Goal: Task Accomplishment & Management: Manage account settings

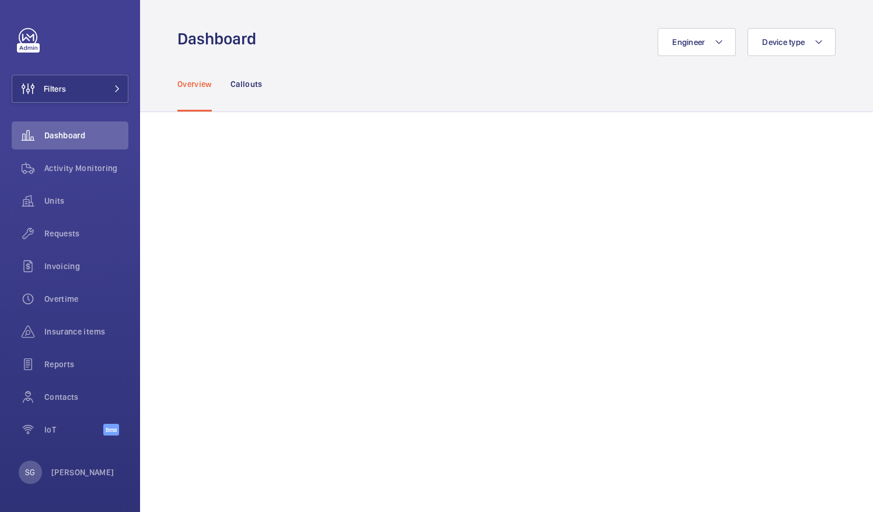
scroll to position [381, 0]
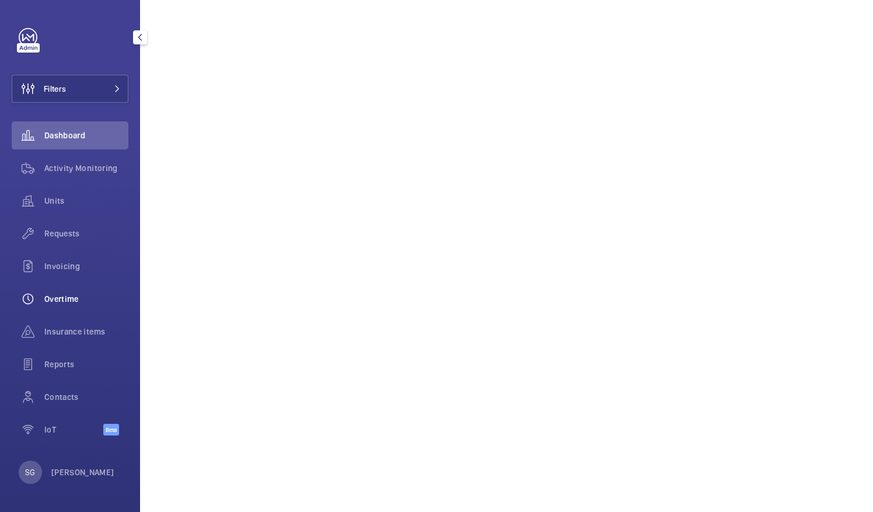
click at [99, 306] on div "Overtime" at bounding box center [70, 299] width 117 height 28
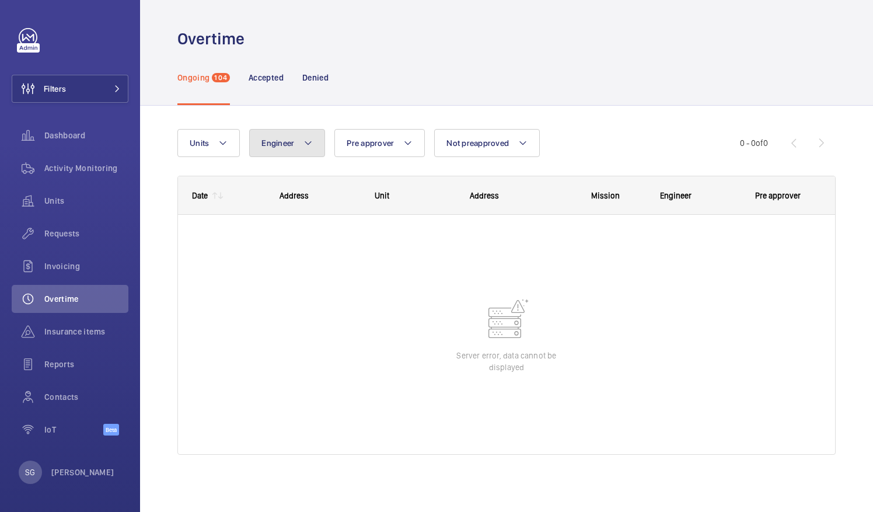
click at [284, 156] on button "Engineer" at bounding box center [287, 143] width 76 height 28
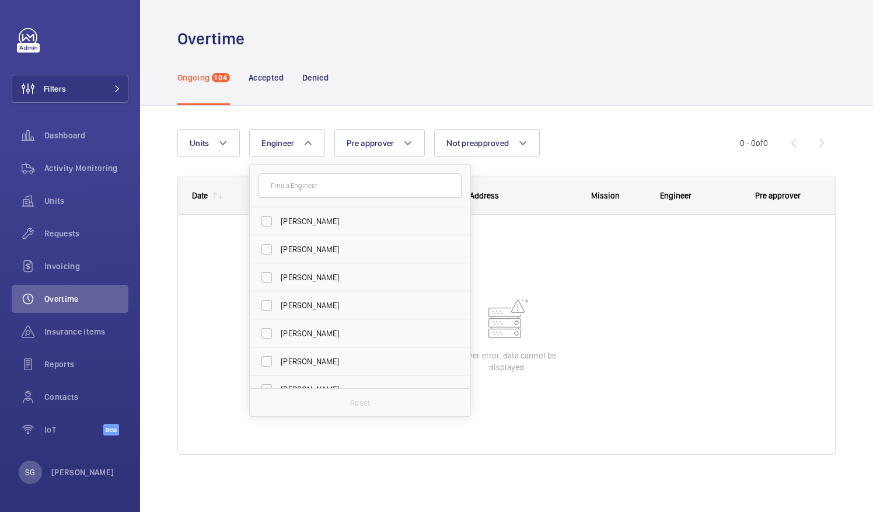
click at [395, 97] on div "Ongoing 104 Accepted Denied" at bounding box center [506, 77] width 658 height 55
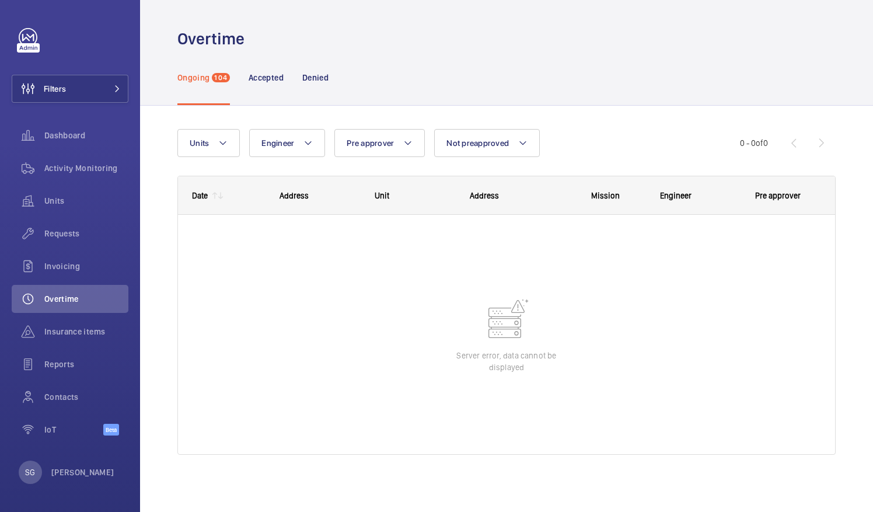
click at [211, 77] on div "Ongoing 104" at bounding box center [203, 77] width 52 height 55
click at [58, 168] on span "Activity Monitoring" at bounding box center [86, 168] width 84 height 12
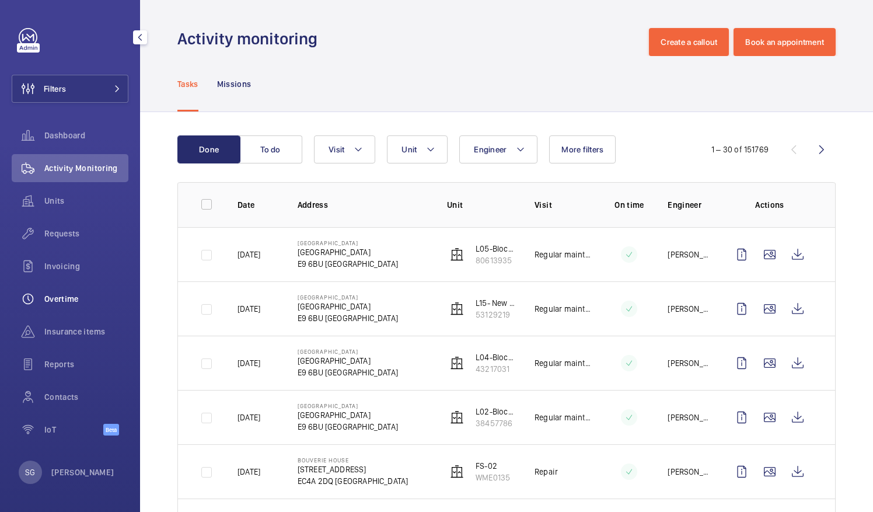
click at [77, 300] on span "Overtime" at bounding box center [86, 299] width 84 height 12
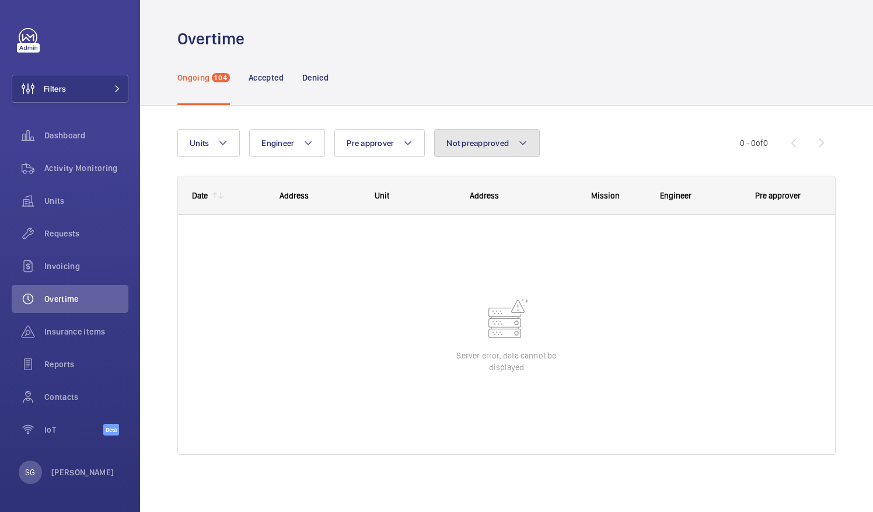
click at [521, 143] on mat-icon at bounding box center [522, 143] width 9 height 14
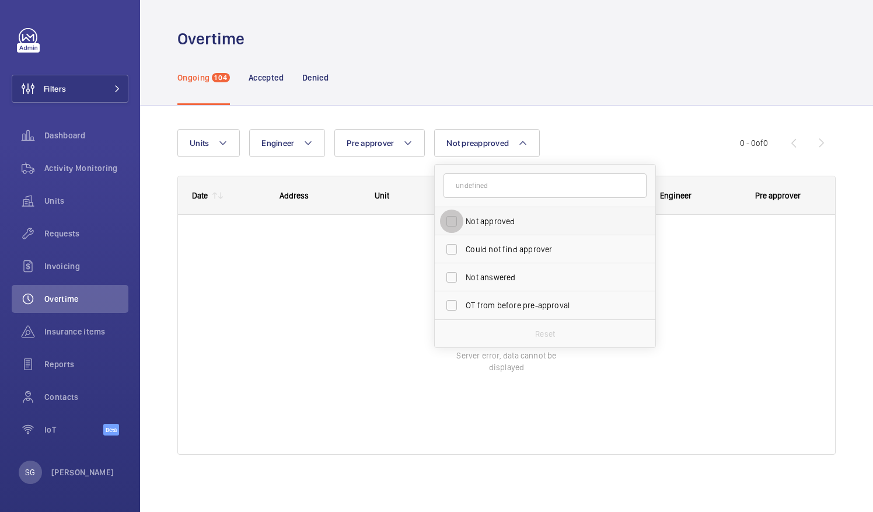
click at [444, 230] on input "Not approved" at bounding box center [451, 220] width 23 height 23
checkbox input "true"
click at [624, 139] on div "Units Engineer Pre approver Not preapproved 1 Not approved Could not find appro…" at bounding box center [458, 143] width 562 height 28
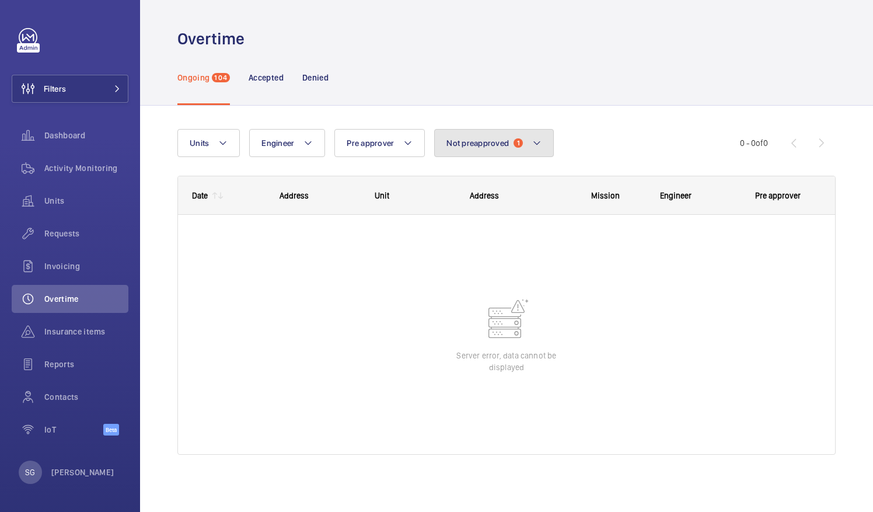
click at [540, 145] on button "Not preapproved 1" at bounding box center [494, 143] width 120 height 28
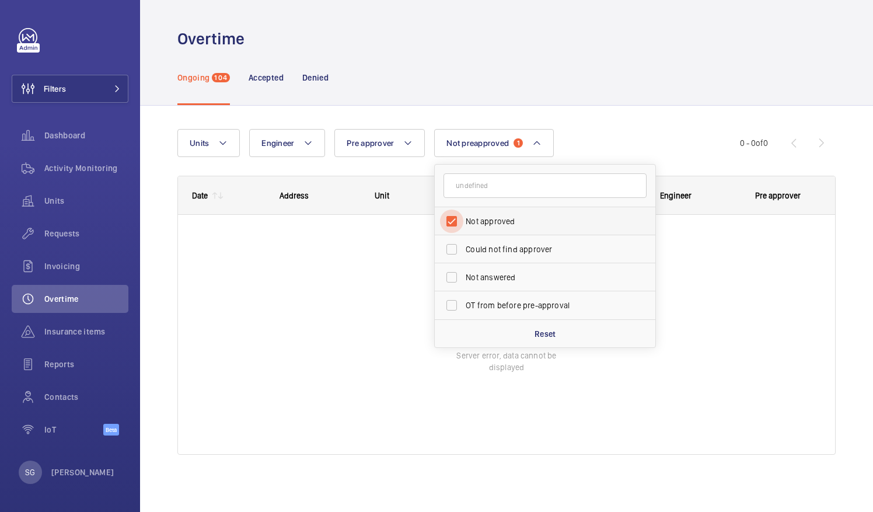
click at [453, 216] on input "Not approved" at bounding box center [451, 220] width 23 height 23
checkbox input "false"
click at [280, 82] on p "Accepted" at bounding box center [265, 78] width 35 height 12
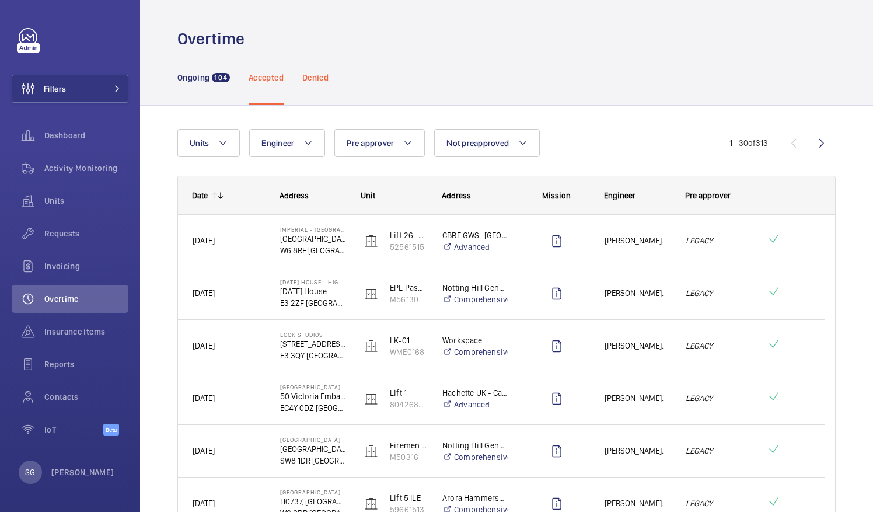
click at [323, 72] on p "Denied" at bounding box center [315, 78] width 26 height 12
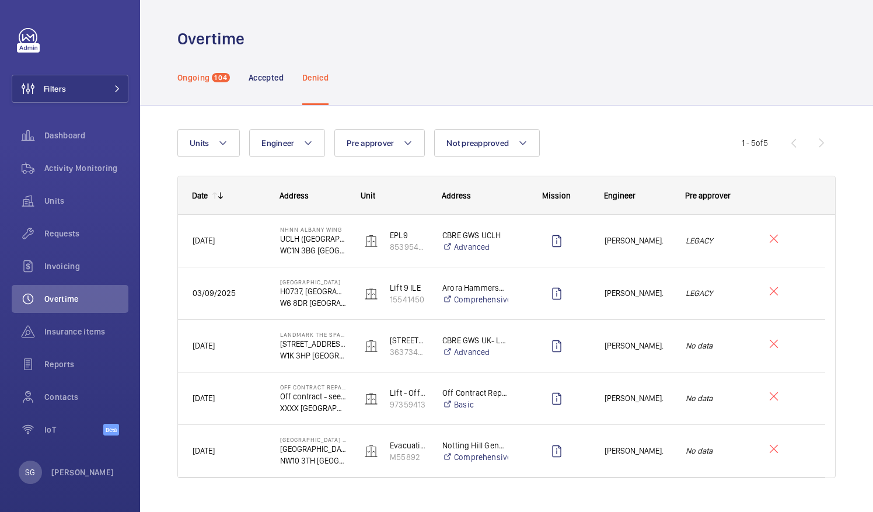
click at [201, 80] on p "Ongoing" at bounding box center [193, 78] width 32 height 12
